Goal: Task Accomplishment & Management: Complete application form

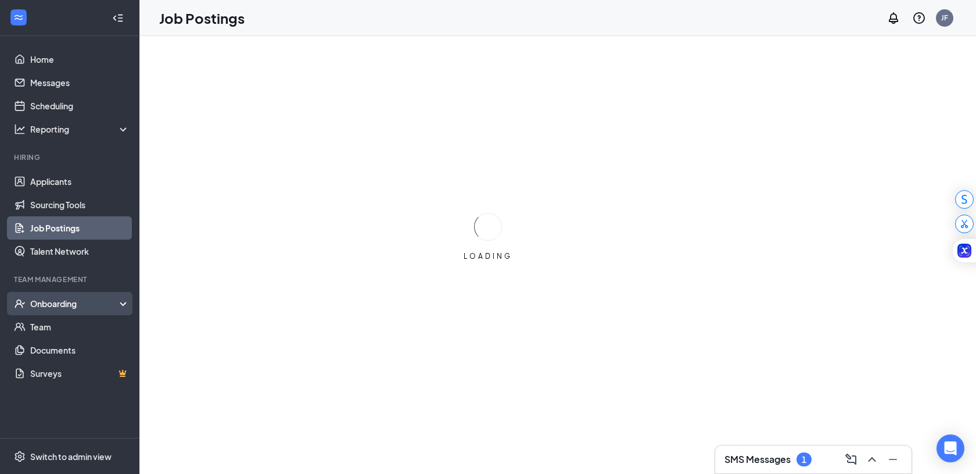
click at [77, 301] on div "Onboarding" at bounding box center [74, 304] width 89 height 12
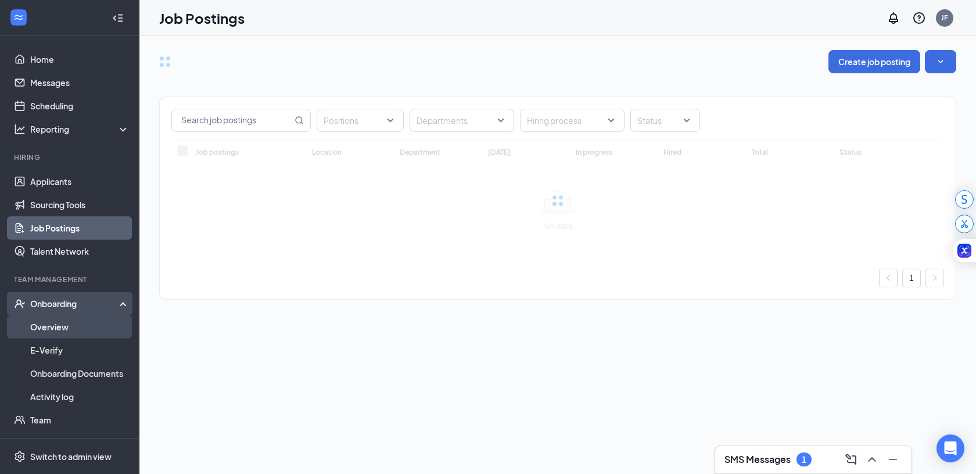
click at [79, 328] on link "Overview" at bounding box center [79, 326] width 99 height 23
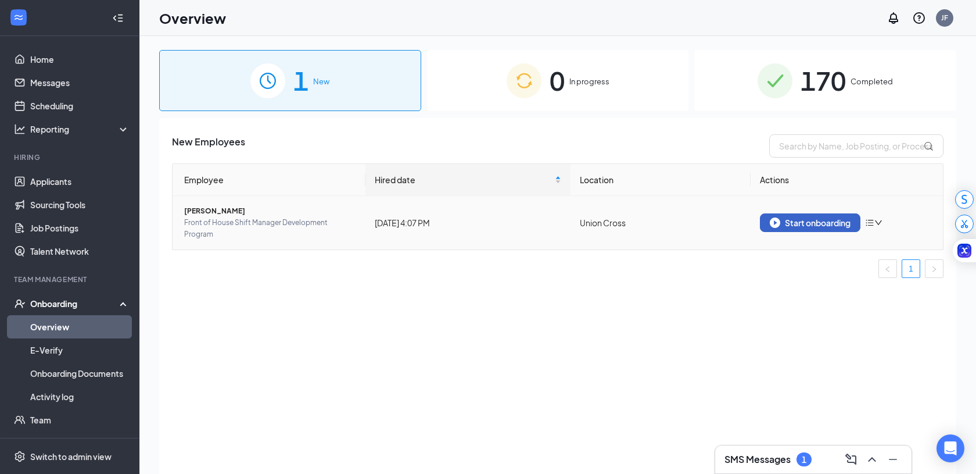
click at [814, 223] on div "Start onboarding" at bounding box center [810, 222] width 81 height 10
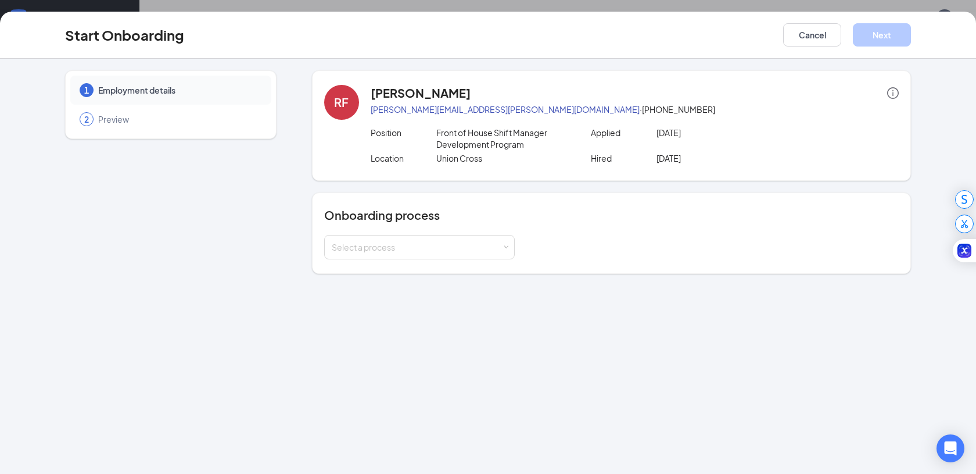
click at [468, 259] on div "Onboarding process Select a process" at bounding box center [611, 232] width 599 height 81
click at [468, 253] on div "Select a process" at bounding box center [419, 246] width 175 height 23
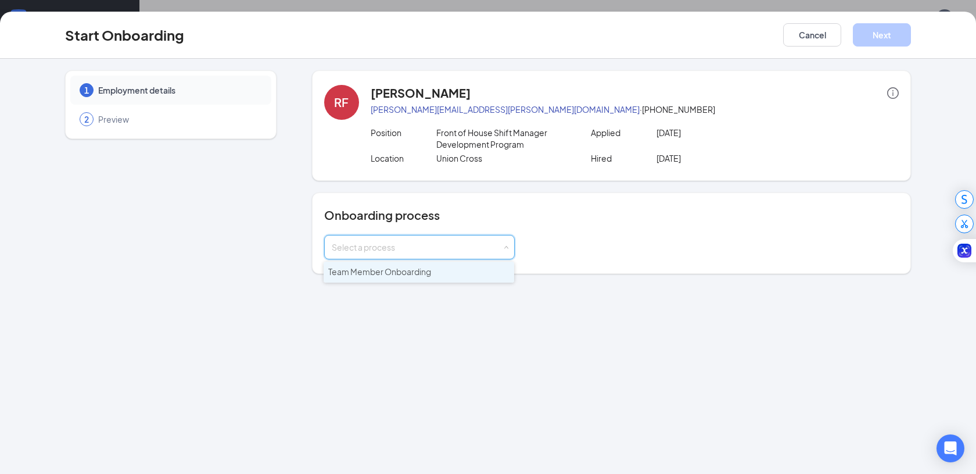
click at [460, 275] on li "Team Member Onboarding" at bounding box center [419, 271] width 191 height 21
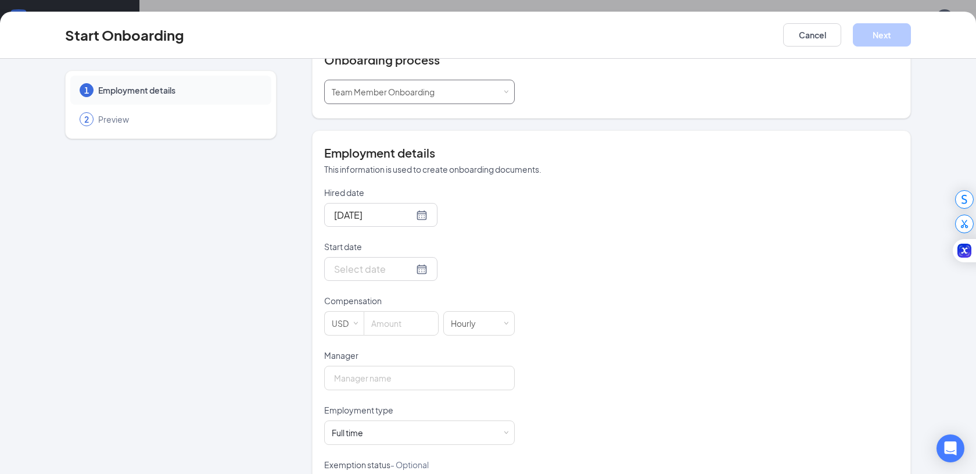
scroll to position [158, 0]
click at [408, 263] on div at bounding box center [381, 266] width 94 height 15
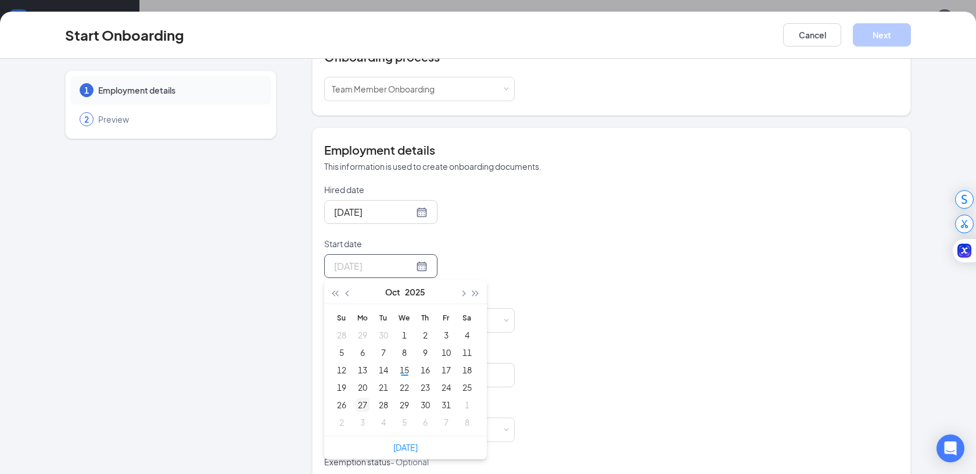
type input "[DATE]"
click at [365, 402] on div "27" at bounding box center [363, 404] width 14 height 14
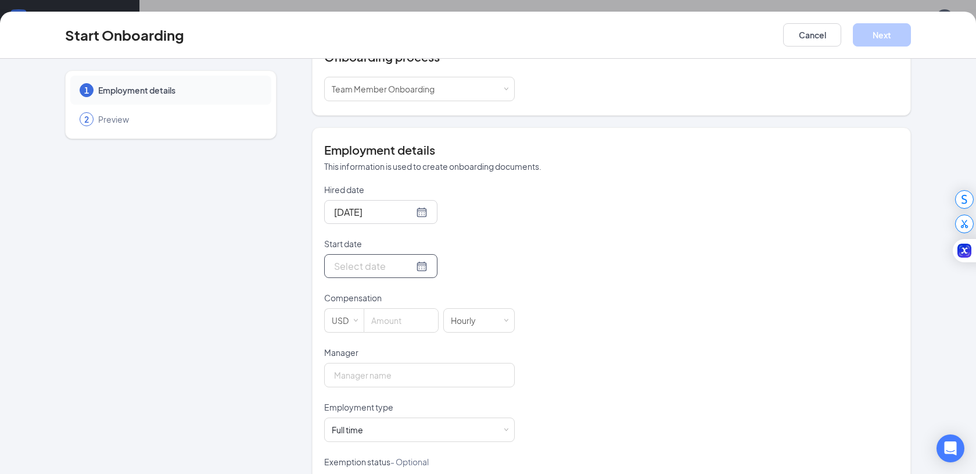
click at [408, 267] on div at bounding box center [381, 266] width 94 height 15
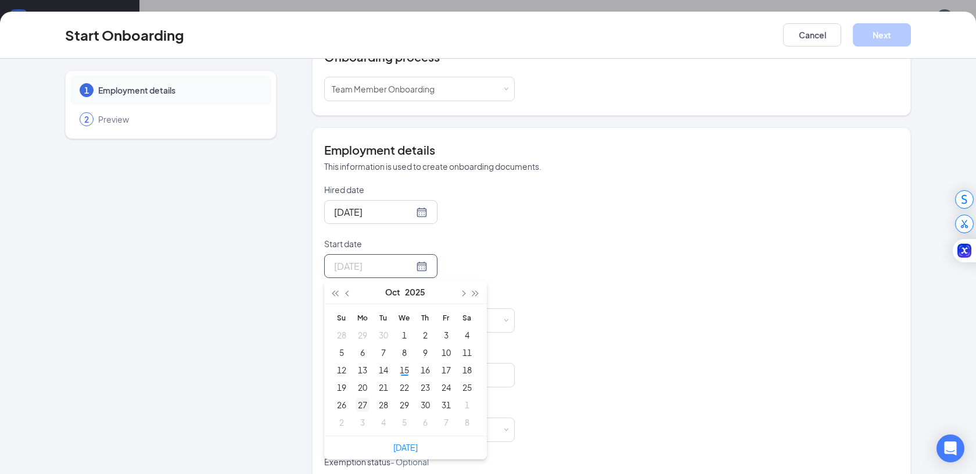
type input "[DATE]"
click at [362, 406] on div "27" at bounding box center [363, 404] width 14 height 14
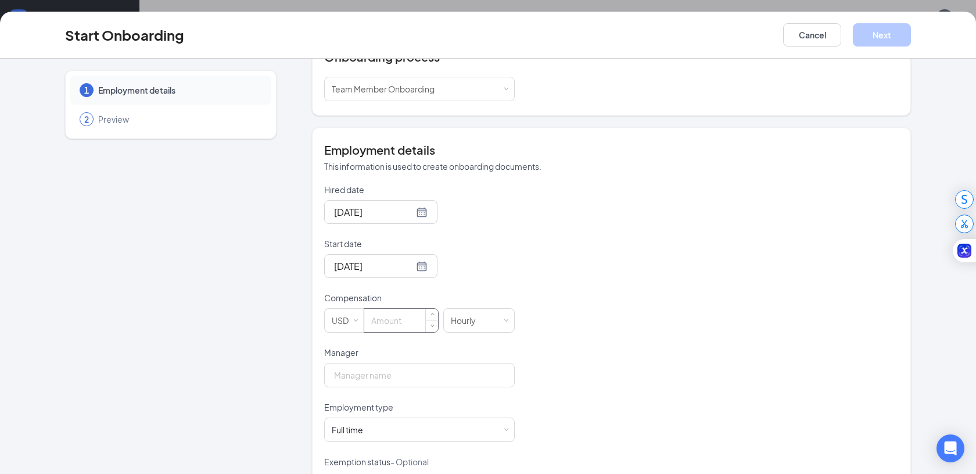
click at [400, 321] on input at bounding box center [401, 320] width 74 height 23
type input "18"
click at [401, 387] on form "Hired date [DATE] Start date [DATE] [DATE] Su Mo Tu We Th Fr Sa 28 29 30 1 2 3 …" at bounding box center [419, 374] width 191 height 380
click at [401, 376] on input "Manager" at bounding box center [419, 375] width 191 height 24
type input "[PERSON_NAME]"
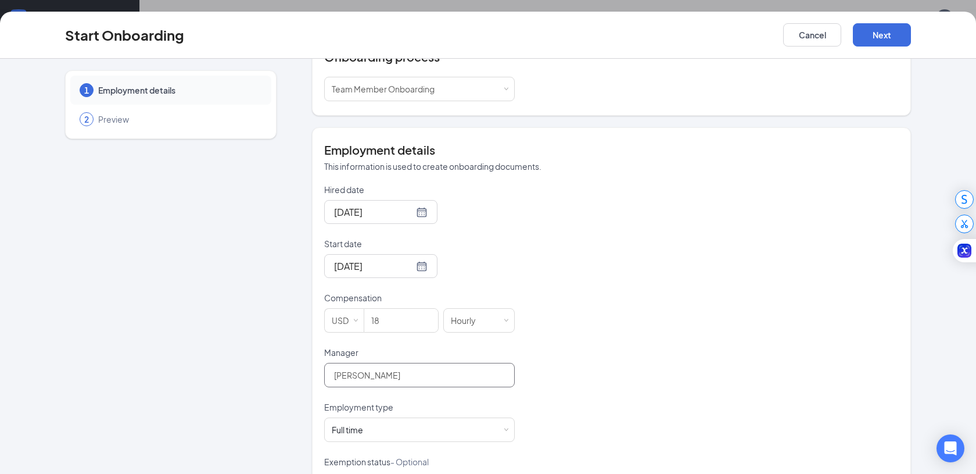
scroll to position [274, 0]
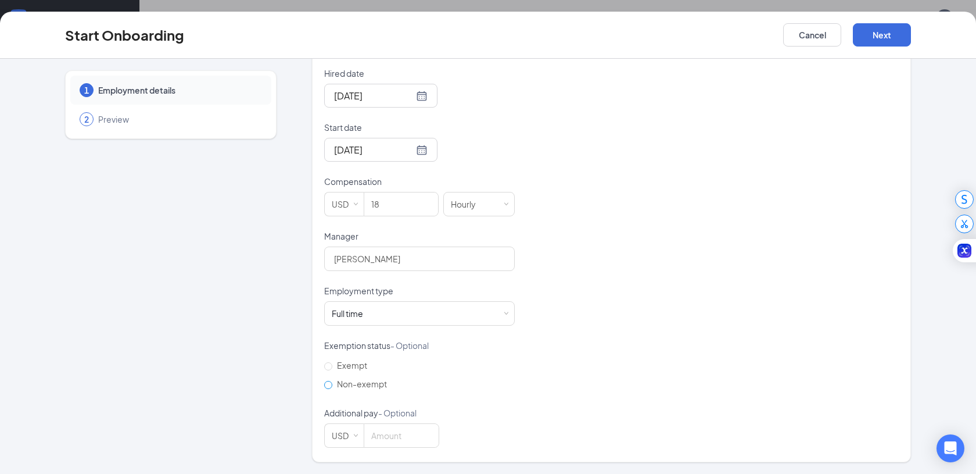
click at [333, 384] on span "Non-exempt" at bounding box center [361, 383] width 59 height 10
click at [332, 384] on input "Non-exempt" at bounding box center [328, 385] width 8 height 8
radio input "true"
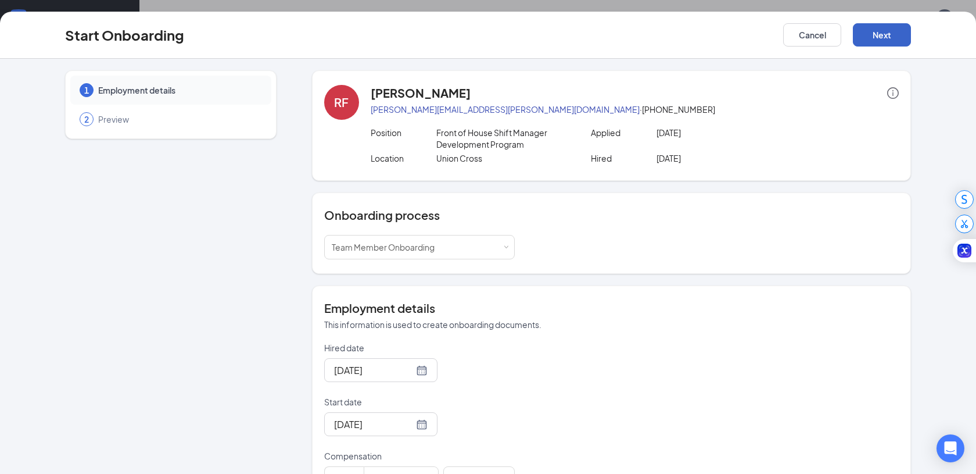
click at [905, 34] on button "Next" at bounding box center [882, 34] width 58 height 23
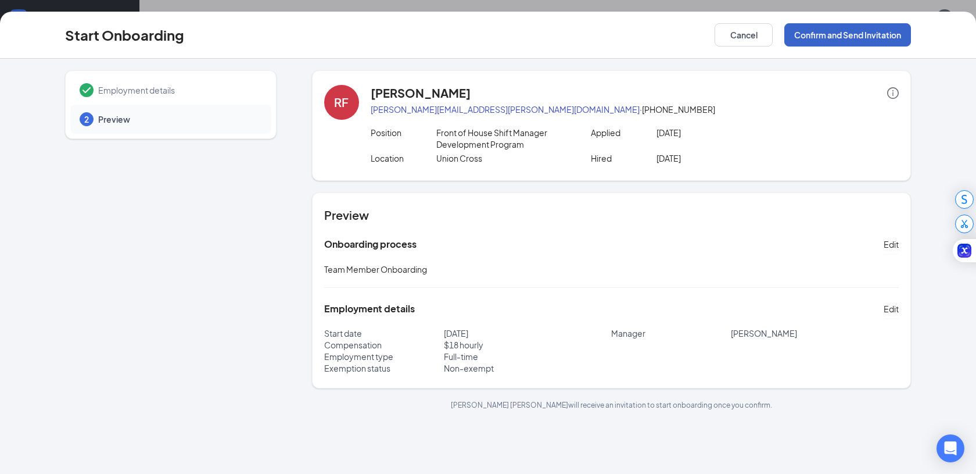
click at [865, 43] on button "Confirm and Send Invitation" at bounding box center [847, 34] width 127 height 23
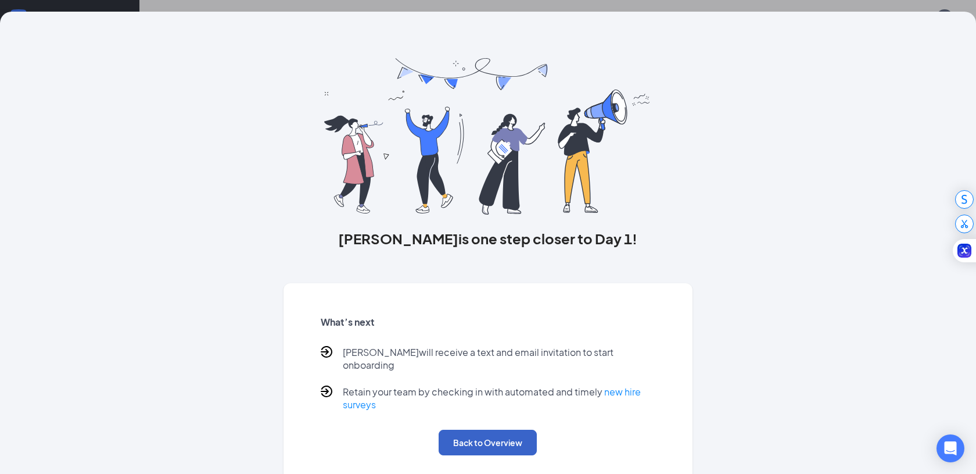
click at [485, 431] on button "Back to Overview" at bounding box center [488, 442] width 98 height 26
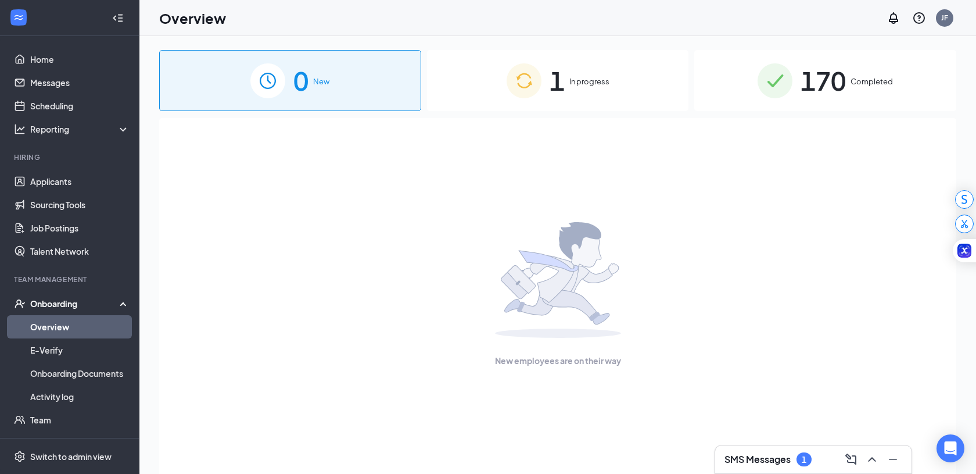
click at [794, 456] on div "SMS Messages 1" at bounding box center [768, 459] width 87 height 14
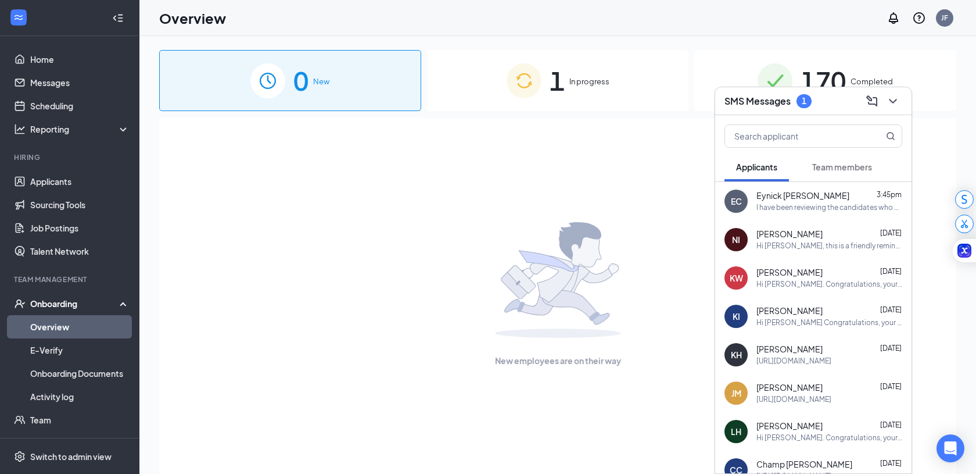
click at [831, 160] on button "Team members" at bounding box center [842, 166] width 83 height 29
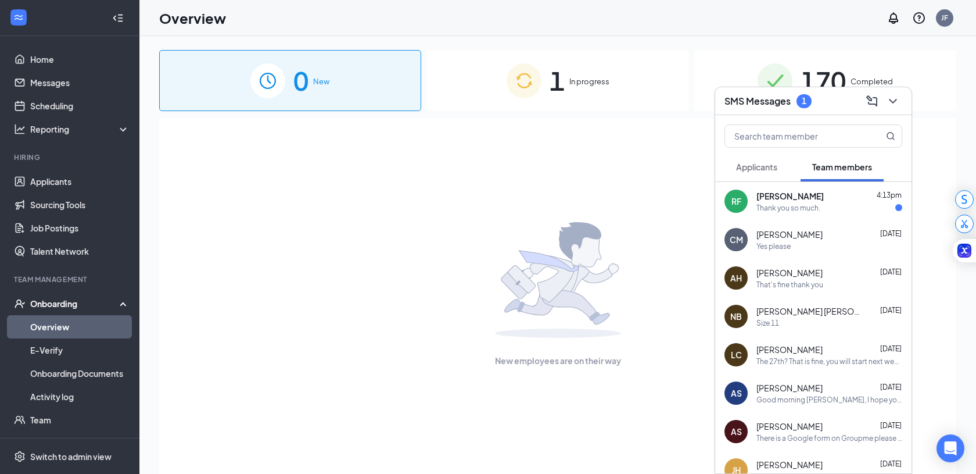
click at [802, 356] on div "The 27th? That is fine, you will start next week sometime." at bounding box center [830, 361] width 146 height 10
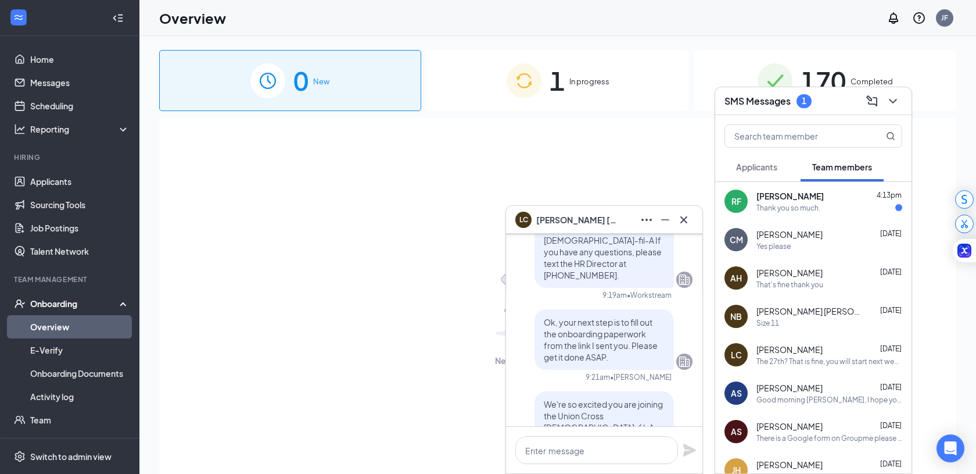
scroll to position [-1058, 0]
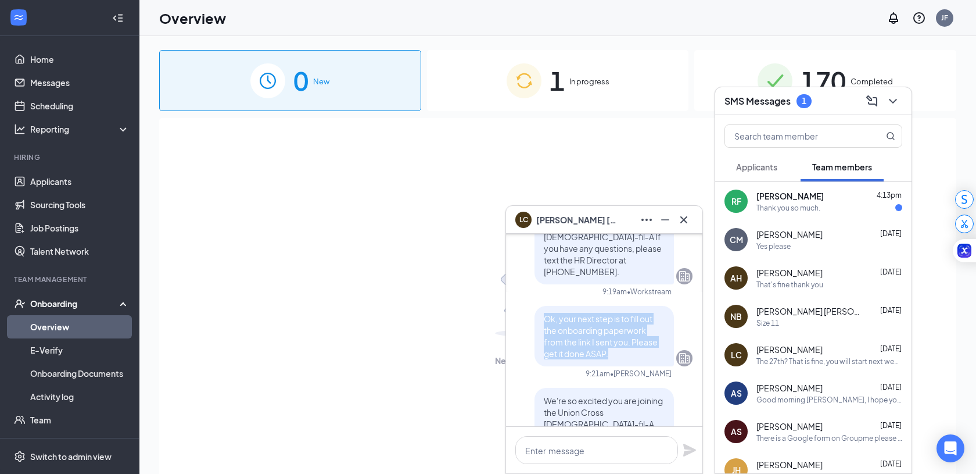
drag, startPoint x: 621, startPoint y: 312, endPoint x: 544, endPoint y: 270, distance: 88.2
click at [544, 313] on p "Ok, your next step is to fill out the onboarding paperwork from the link I sent…" at bounding box center [604, 336] width 121 height 46
copy span "Ok, your next step is to fill out the onboarding paperwork from the link I sent…"
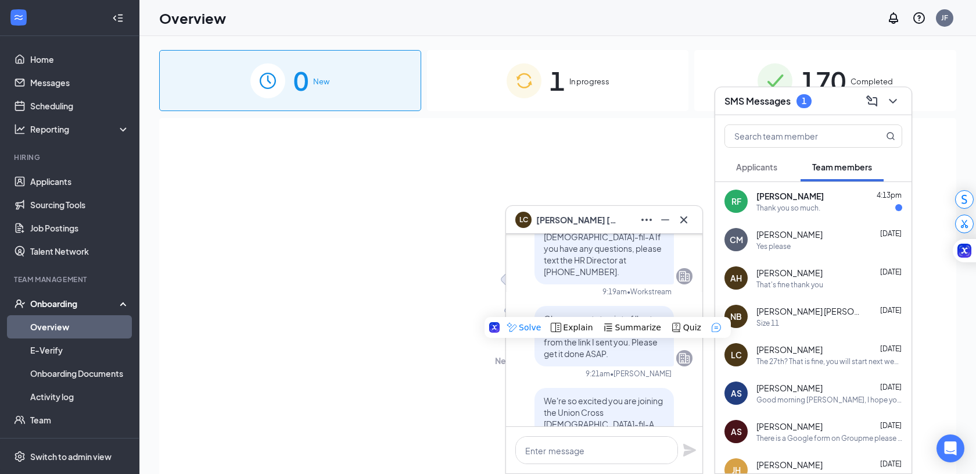
click at [799, 199] on span "[PERSON_NAME]" at bounding box center [790, 196] width 67 height 12
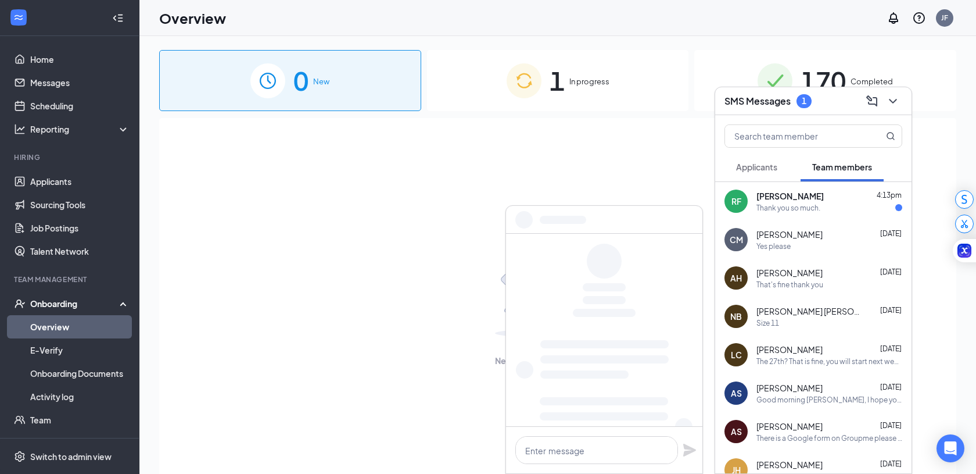
scroll to position [0, 0]
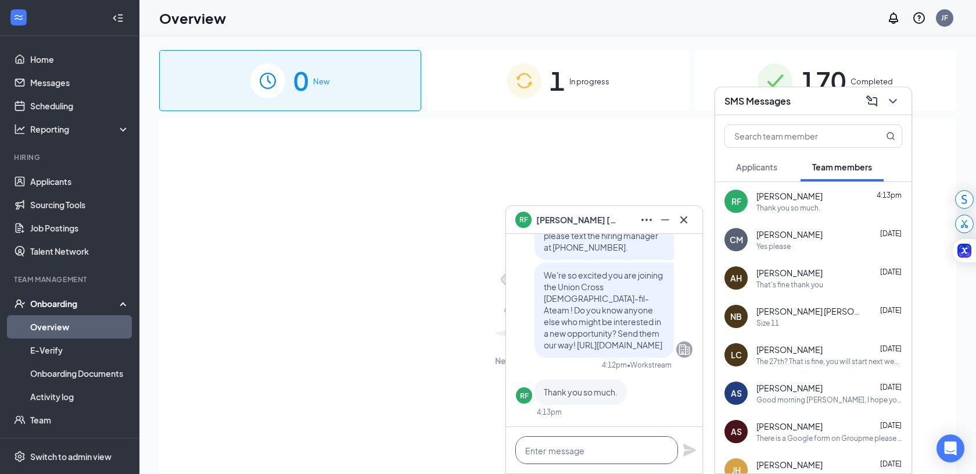
click at [563, 453] on textarea at bounding box center [596, 450] width 163 height 28
paste textarea "Ok, your next step is to fill out the onboarding paperwork from the link I sent…"
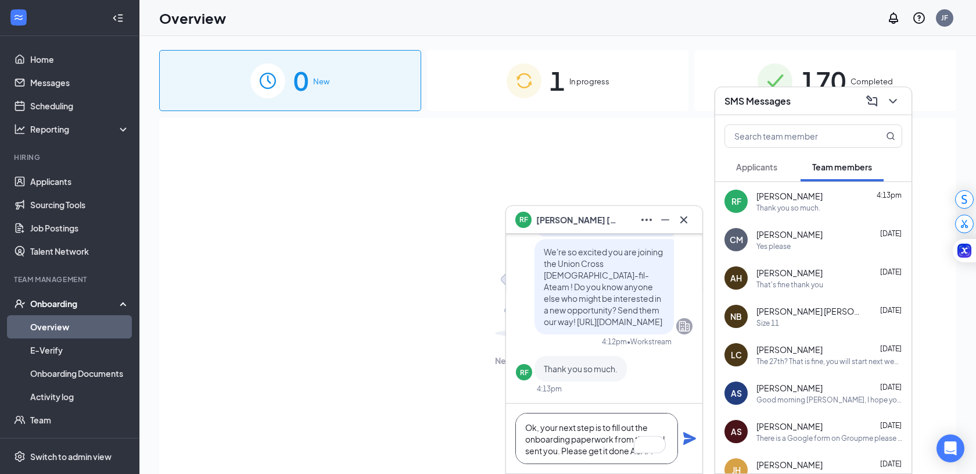
type textarea "Ok, your next step is to fill out the onboarding paperwork from the link I sent…"
click at [690, 439] on icon "Plane" at bounding box center [689, 438] width 13 height 13
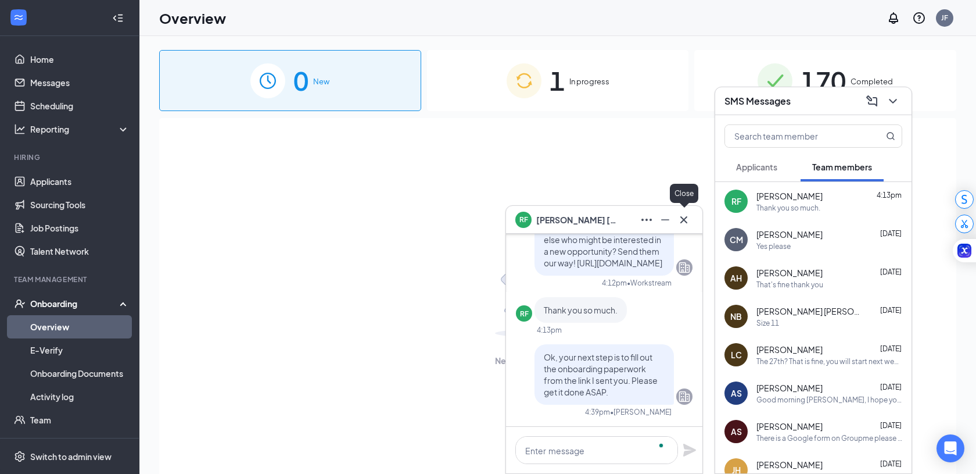
click at [686, 218] on icon "Cross" at bounding box center [684, 220] width 14 height 14
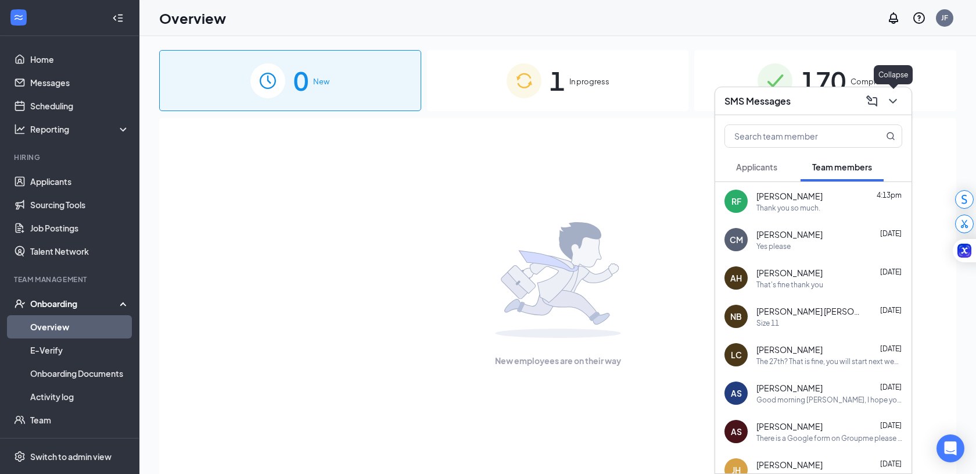
click at [885, 97] on button at bounding box center [893, 101] width 19 height 19
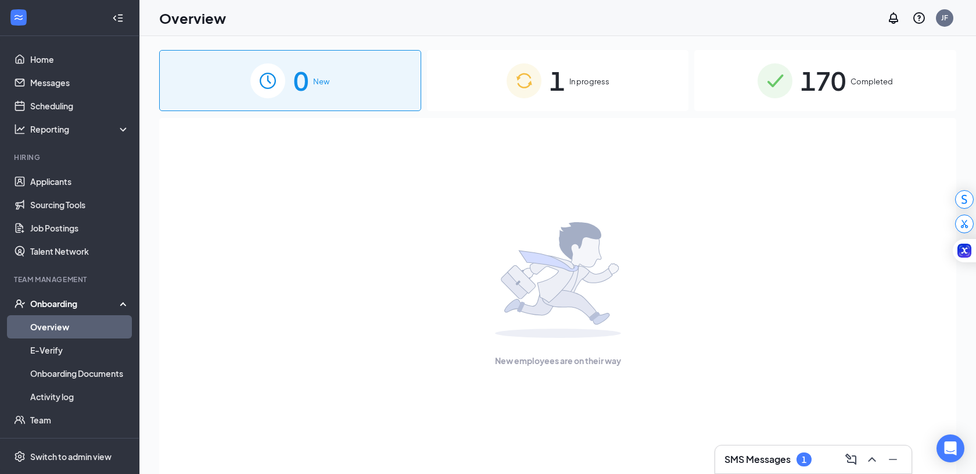
click at [780, 456] on h3 "SMS Messages" at bounding box center [758, 459] width 66 height 13
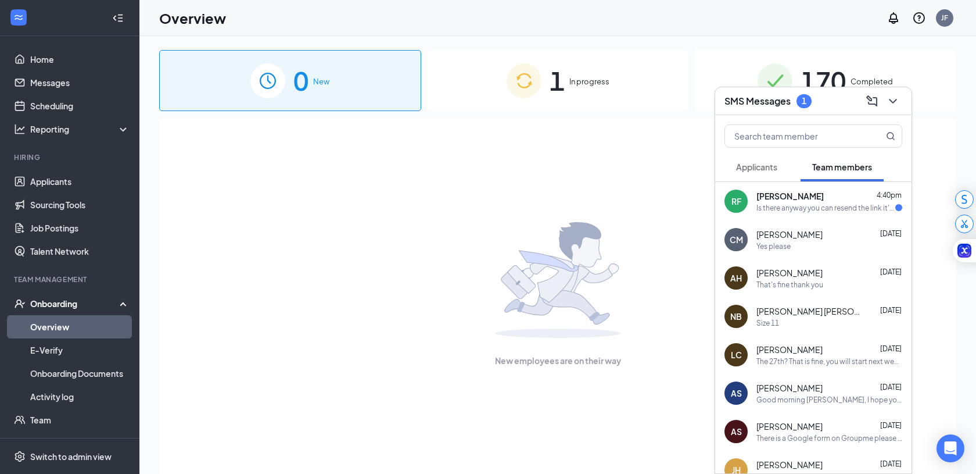
click at [822, 205] on div "Is there anyway you can resend the link it's not coming up" at bounding box center [826, 208] width 139 height 10
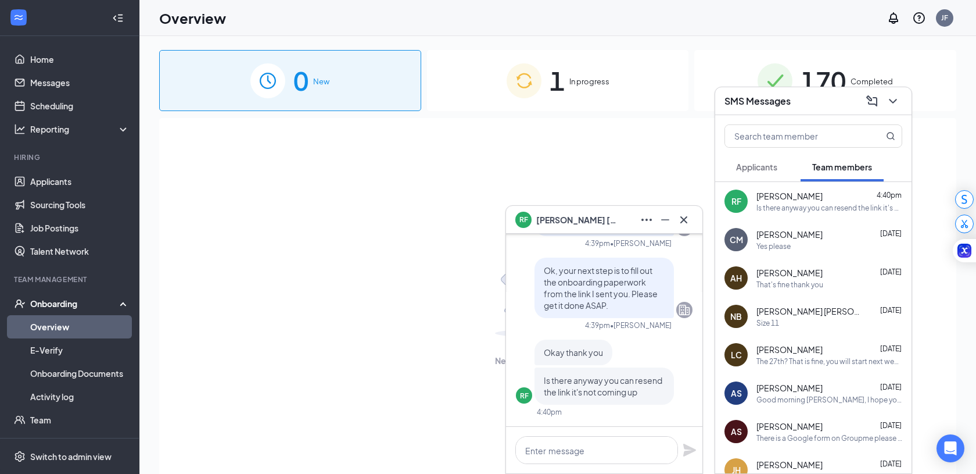
scroll to position [1, 0]
click at [687, 221] on icon "Cross" at bounding box center [684, 220] width 14 height 14
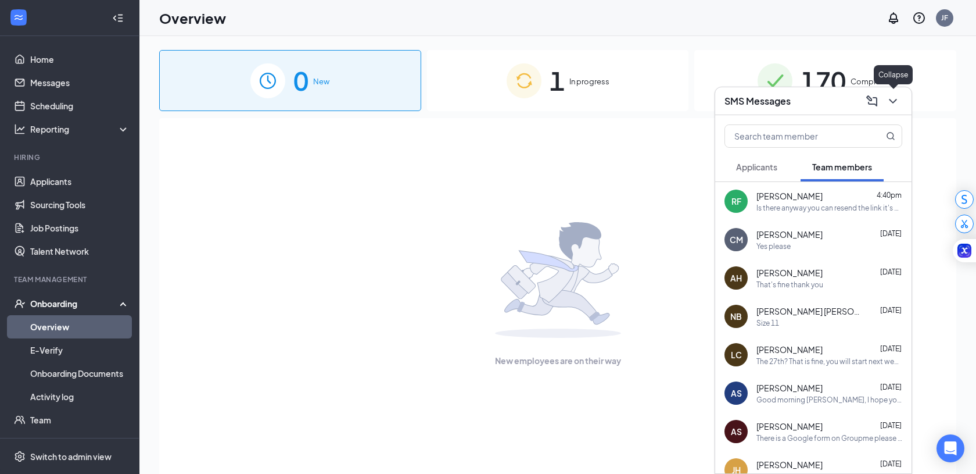
click at [896, 96] on icon "ChevronDown" at bounding box center [893, 101] width 14 height 14
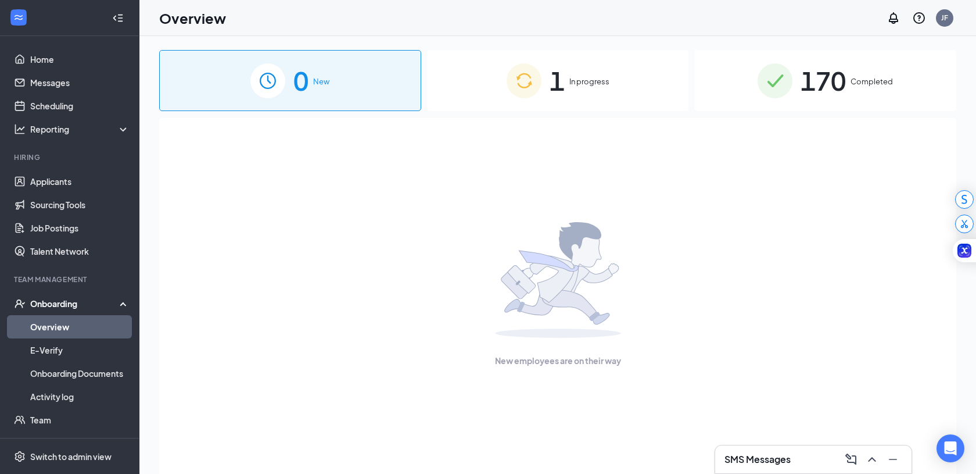
click at [537, 91] on img at bounding box center [524, 80] width 35 height 35
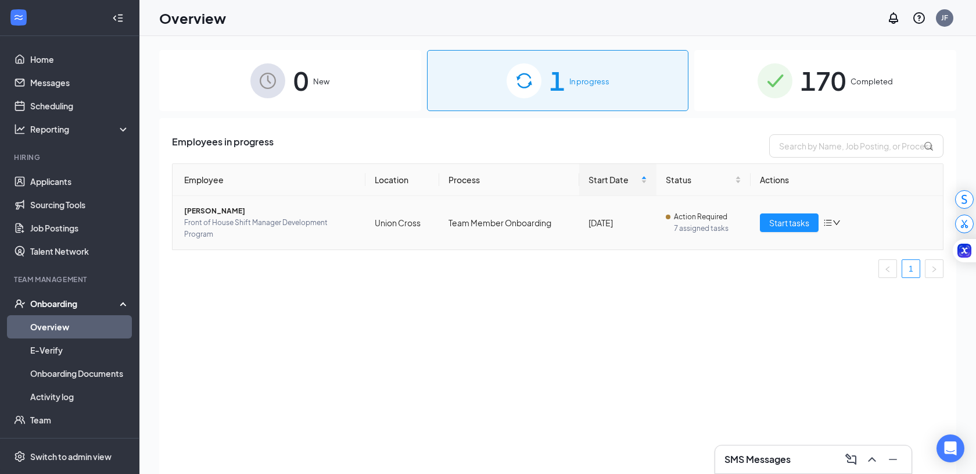
click at [269, 223] on span "Front of House Shift Manager Development Program" at bounding box center [270, 228] width 172 height 23
